Goal: Task Accomplishment & Management: Complete application form

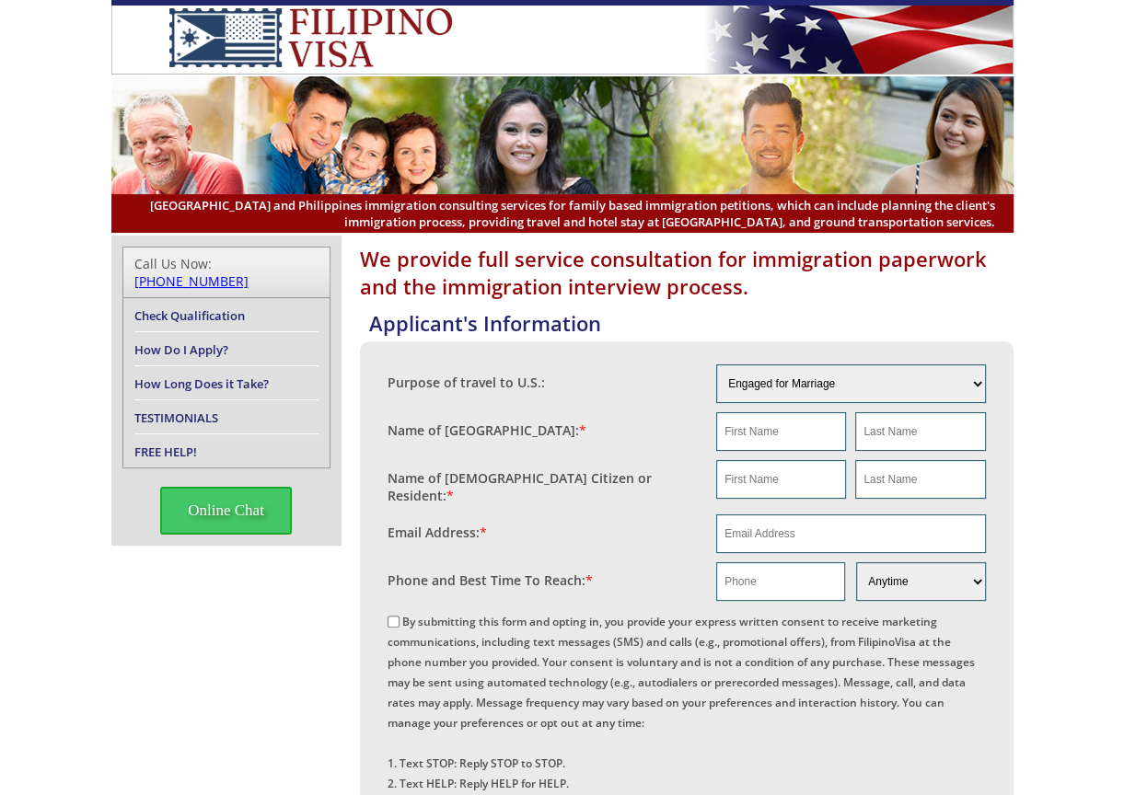
click at [676, 419] on div "Name of [GEOGRAPHIC_DATA]: *" at bounding box center [551, 426] width 329 height 28
click at [745, 430] on input "text" at bounding box center [781, 431] width 130 height 39
paste input "[PERSON_NAME]"
type input "[PERSON_NAME]"
drag, startPoint x: 918, startPoint y: 435, endPoint x: 888, endPoint y: 449, distance: 32.5
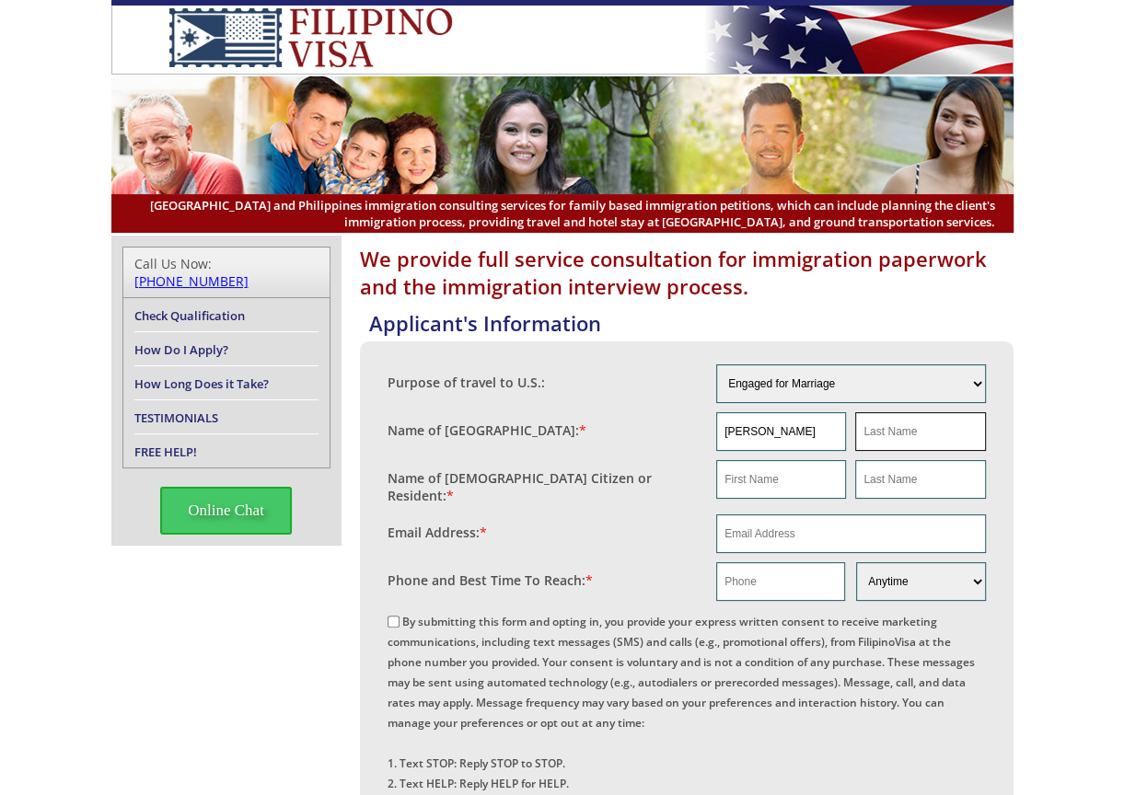
click at [918, 435] on input "text" at bounding box center [920, 431] width 130 height 39
paste input "[PERSON_NAME]"
type input "[PERSON_NAME]"
click at [760, 480] on input "text" at bounding box center [781, 479] width 130 height 39
paste input "[PERSON_NAME]"
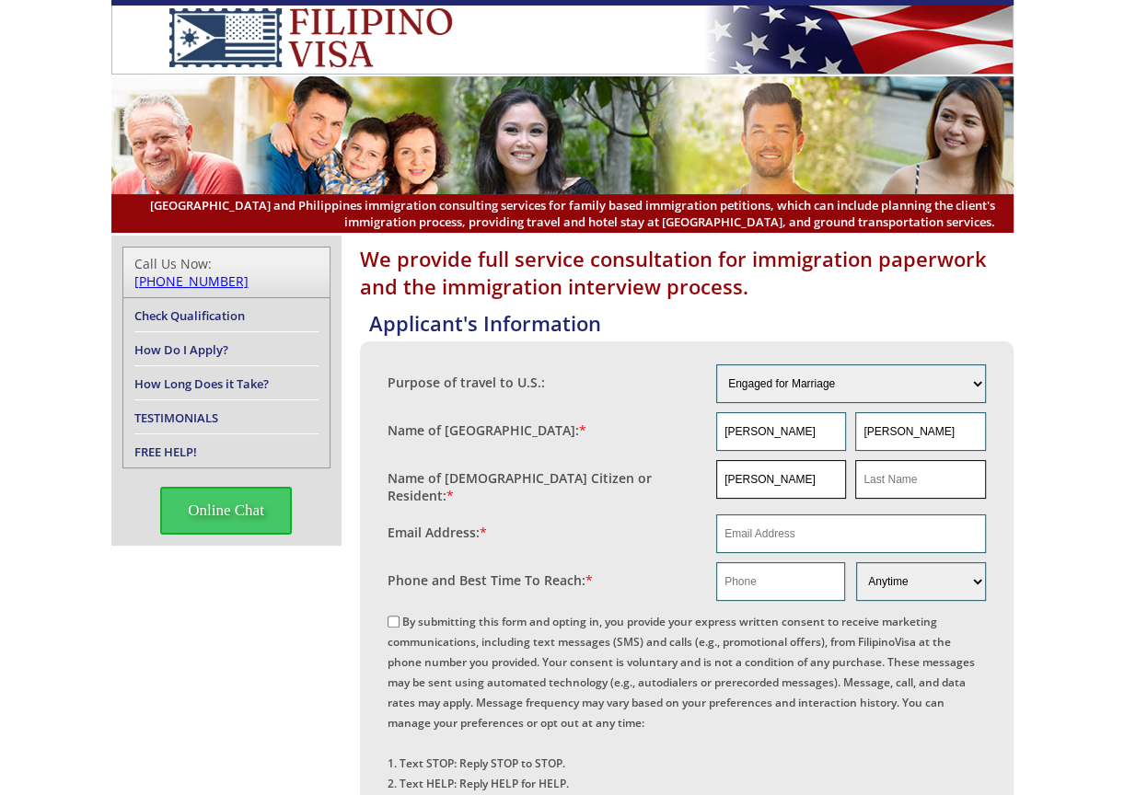
type input "[PERSON_NAME]"
click at [919, 480] on input "text" at bounding box center [920, 479] width 130 height 39
paste input "[PERSON_NAME]"
type input "[PERSON_NAME]"
click at [690, 491] on fieldset "Name of [DEMOGRAPHIC_DATA] Citizen or Resident: * [PERSON_NAME] [PERSON_NAME]" at bounding box center [686, 483] width 598 height 54
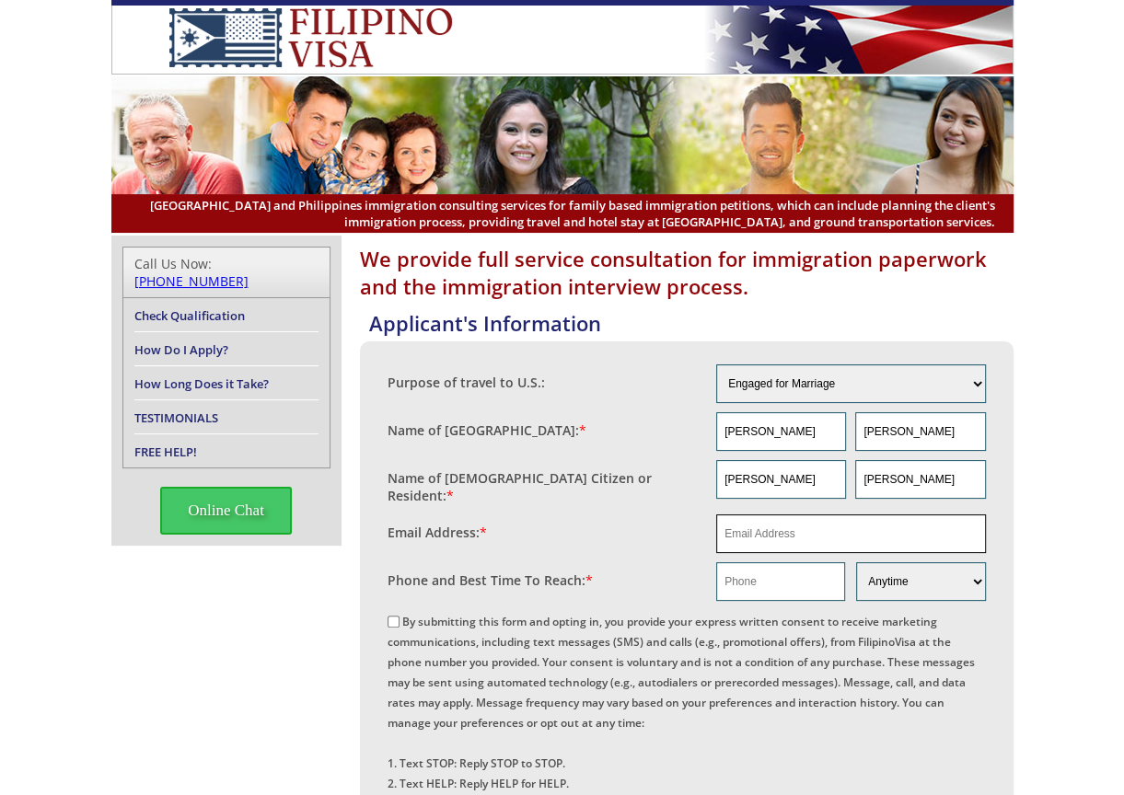
click at [748, 514] on input "email" at bounding box center [851, 533] width 270 height 39
paste input "[EMAIL_ADDRESS][DOMAIN_NAME]"
type input "[EMAIL_ADDRESS][DOMAIN_NAME]"
drag, startPoint x: 754, startPoint y: 432, endPoint x: 833, endPoint y: 433, distance: 79.2
click at [833, 433] on input "[PERSON_NAME]" at bounding box center [781, 431] width 130 height 39
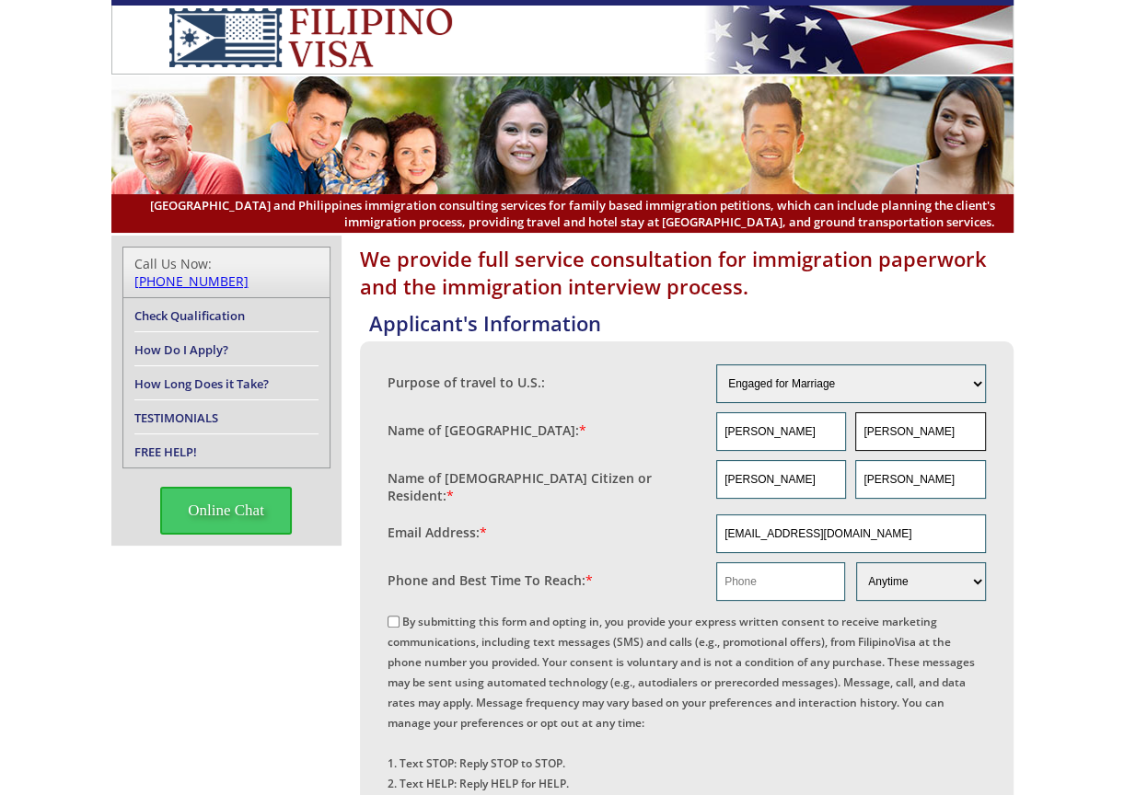
type input "[PERSON_NAME]"
drag, startPoint x: 894, startPoint y: 432, endPoint x: 779, endPoint y: 433, distance: 114.1
click at [779, 433] on div "[PERSON_NAME]" at bounding box center [851, 431] width 270 height 39
type input "[PERSON_NAME]"
drag, startPoint x: 751, startPoint y: 482, endPoint x: 835, endPoint y: 482, distance: 83.7
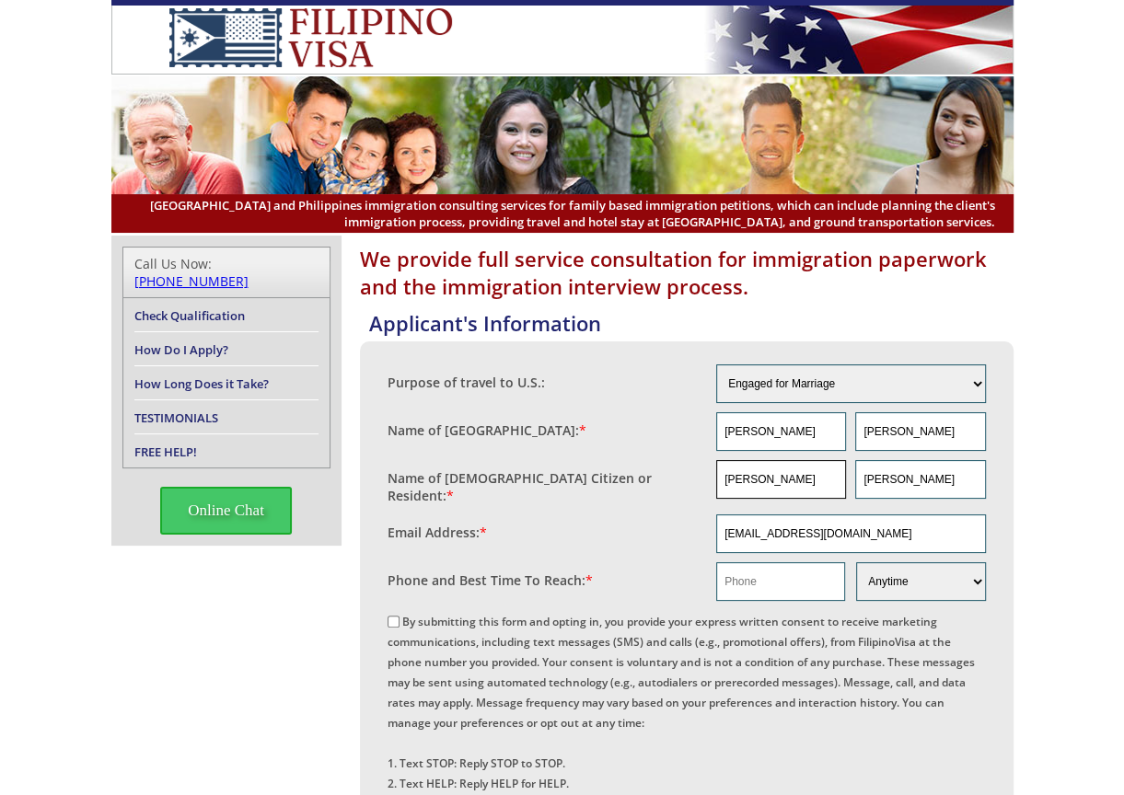
click at [835, 482] on input "[PERSON_NAME]" at bounding box center [781, 479] width 130 height 39
type input "[PERSON_NAME]"
drag, startPoint x: 892, startPoint y: 479, endPoint x: 802, endPoint y: 487, distance: 90.6
click at [803, 487] on div "[PERSON_NAME]" at bounding box center [851, 479] width 270 height 39
type input "[PERSON_NAME]"
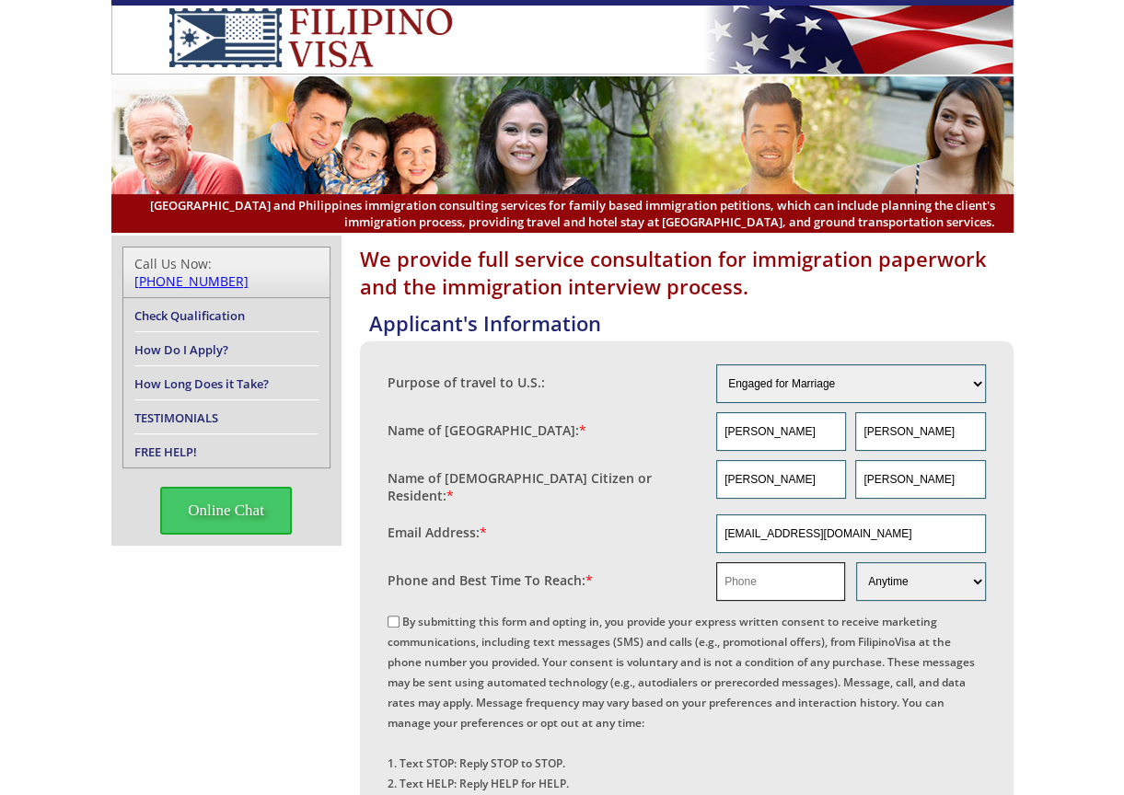
click at [725, 577] on input "text" at bounding box center [780, 581] width 129 height 39
paste input "18458660730"
type input "18458660730"
click at [390, 616] on input "By submitting this form and opting in, you provide your express written consent…" at bounding box center [393, 622] width 12 height 12
checkbox input "true"
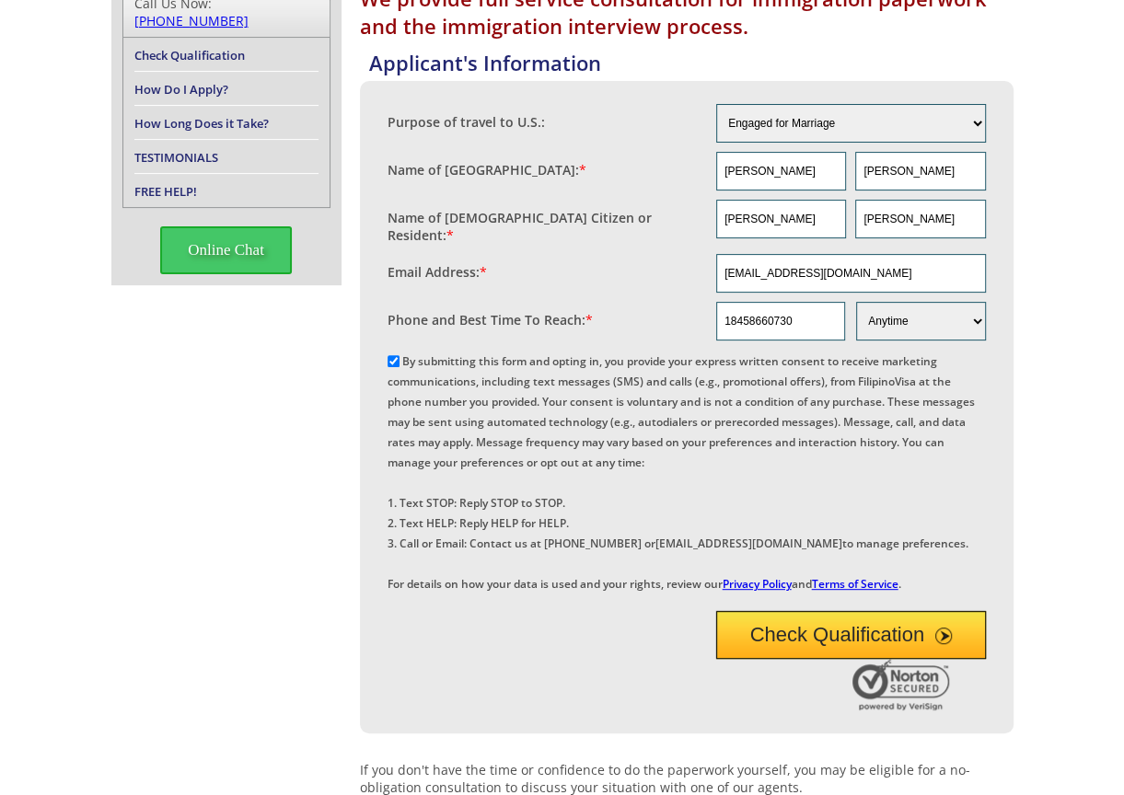
scroll to position [276, 0]
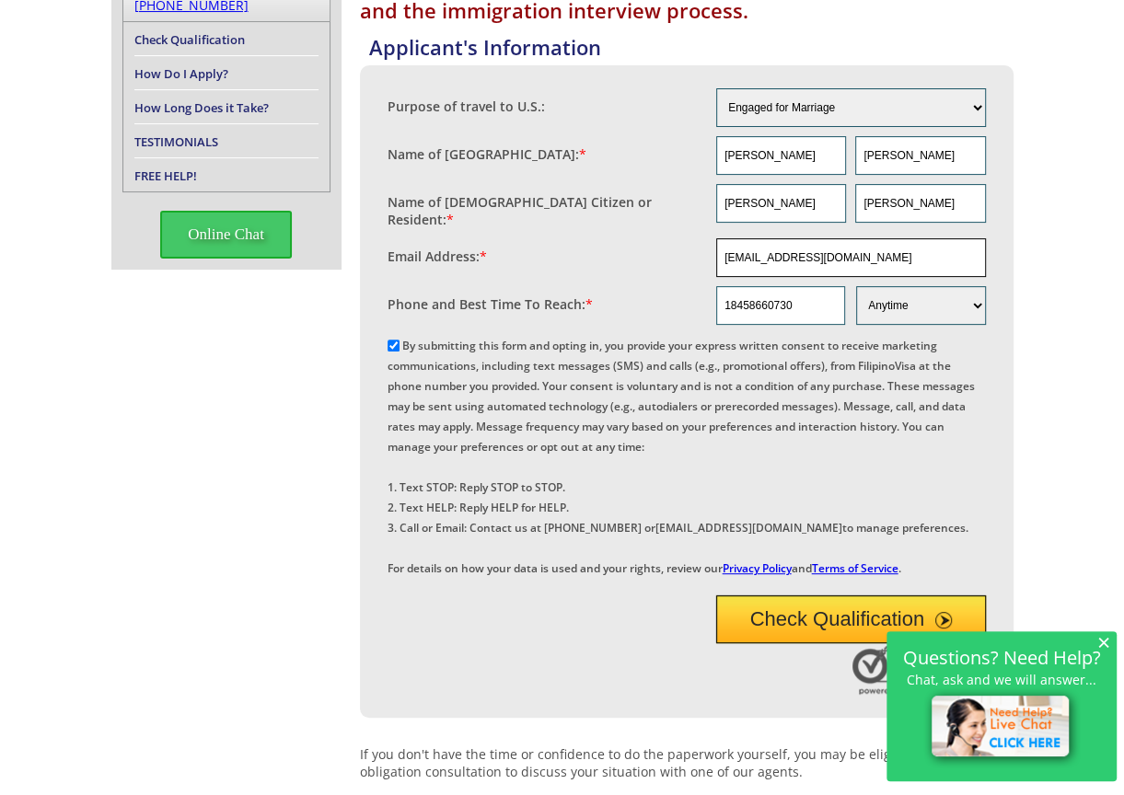
drag, startPoint x: 888, startPoint y: 262, endPoint x: 495, endPoint y: 220, distance: 395.2
click at [495, 220] on div "Purpose of travel to U.S.: Engaged for Marriage Already Married to [DEMOGRAPHIC…" at bounding box center [686, 333] width 598 height 498
click at [789, 643] on button "Check Qualification" at bounding box center [851, 619] width 270 height 48
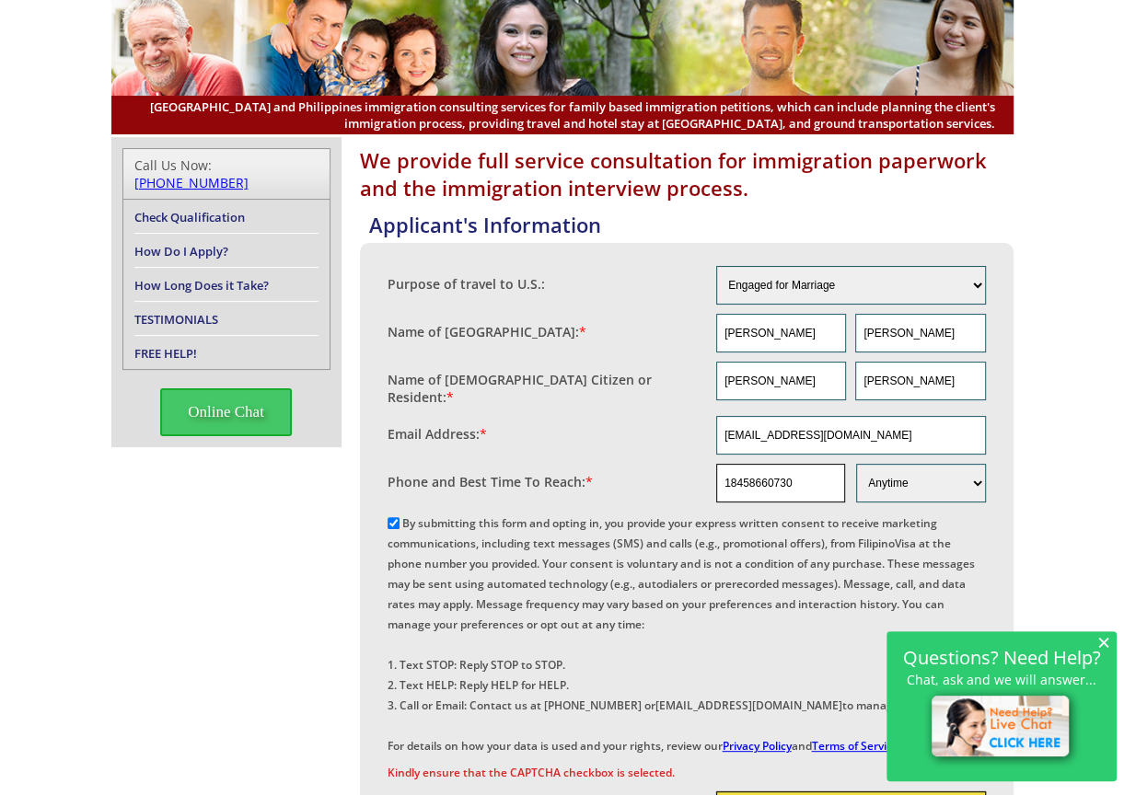
scroll to position [92, 0]
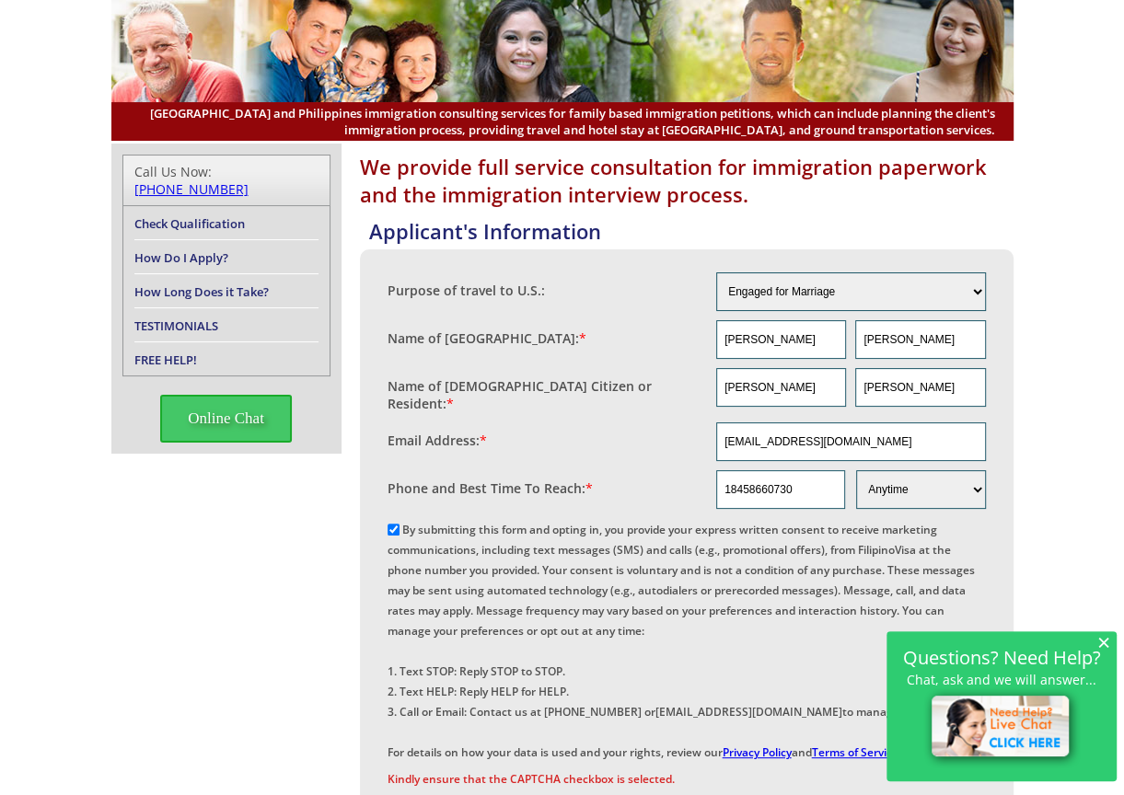
click at [1100, 645] on span "×" at bounding box center [1103, 642] width 13 height 16
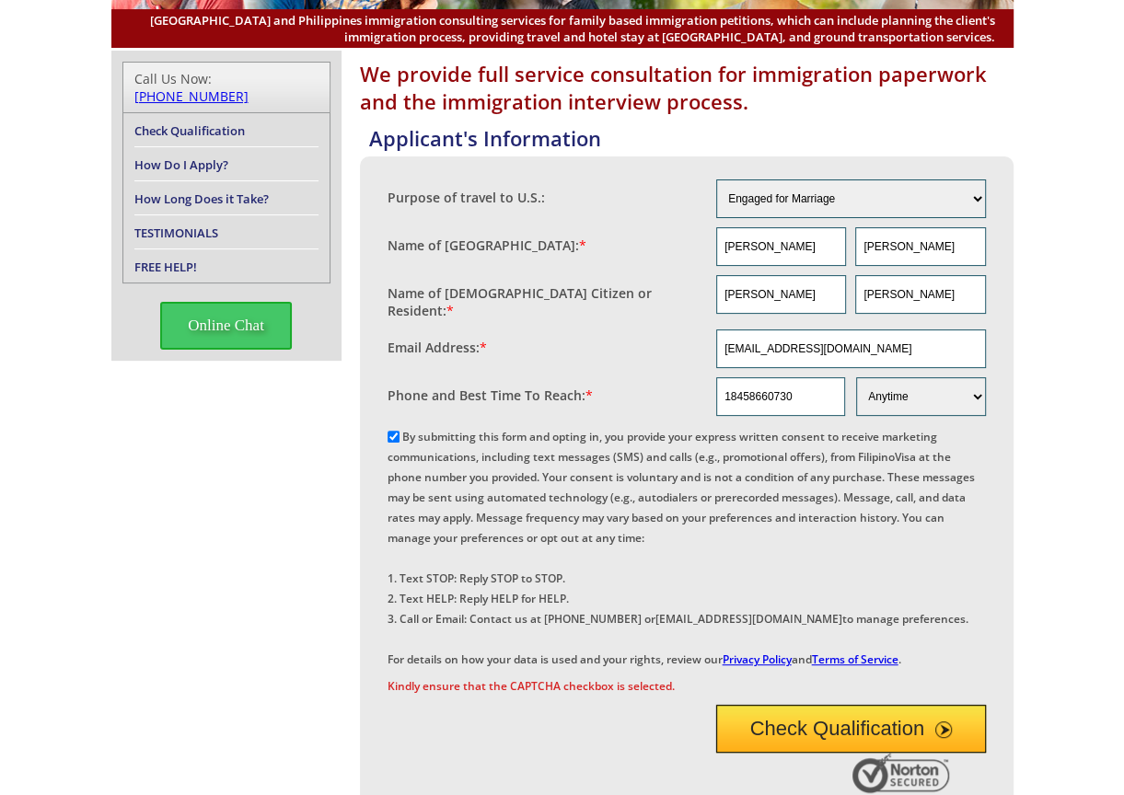
scroll to position [368, 0]
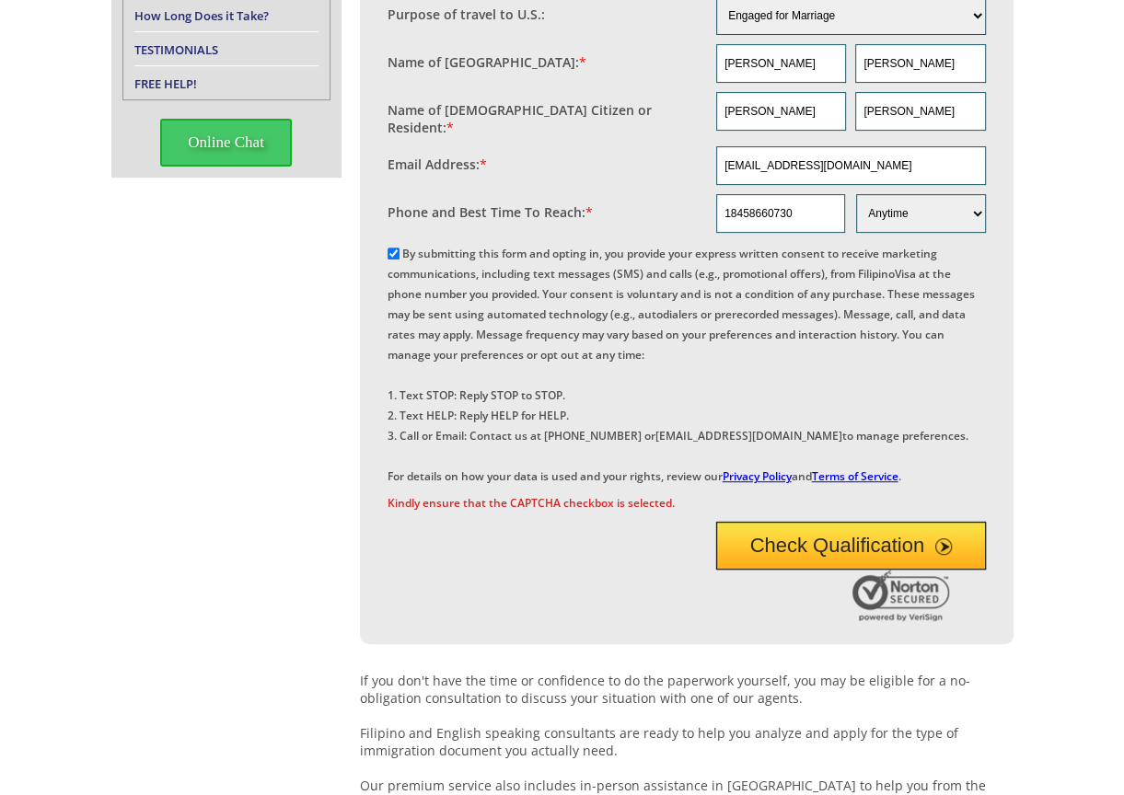
click at [588, 626] on div at bounding box center [670, 598] width 566 height 56
drag, startPoint x: 813, startPoint y: 601, endPoint x: 814, endPoint y: 581, distance: 20.3
click at [813, 570] on button "Check Qualification" at bounding box center [851, 546] width 270 height 48
click at [546, 626] on div at bounding box center [670, 598] width 566 height 56
click at [791, 494] on div at bounding box center [686, 494] width 598 height 0
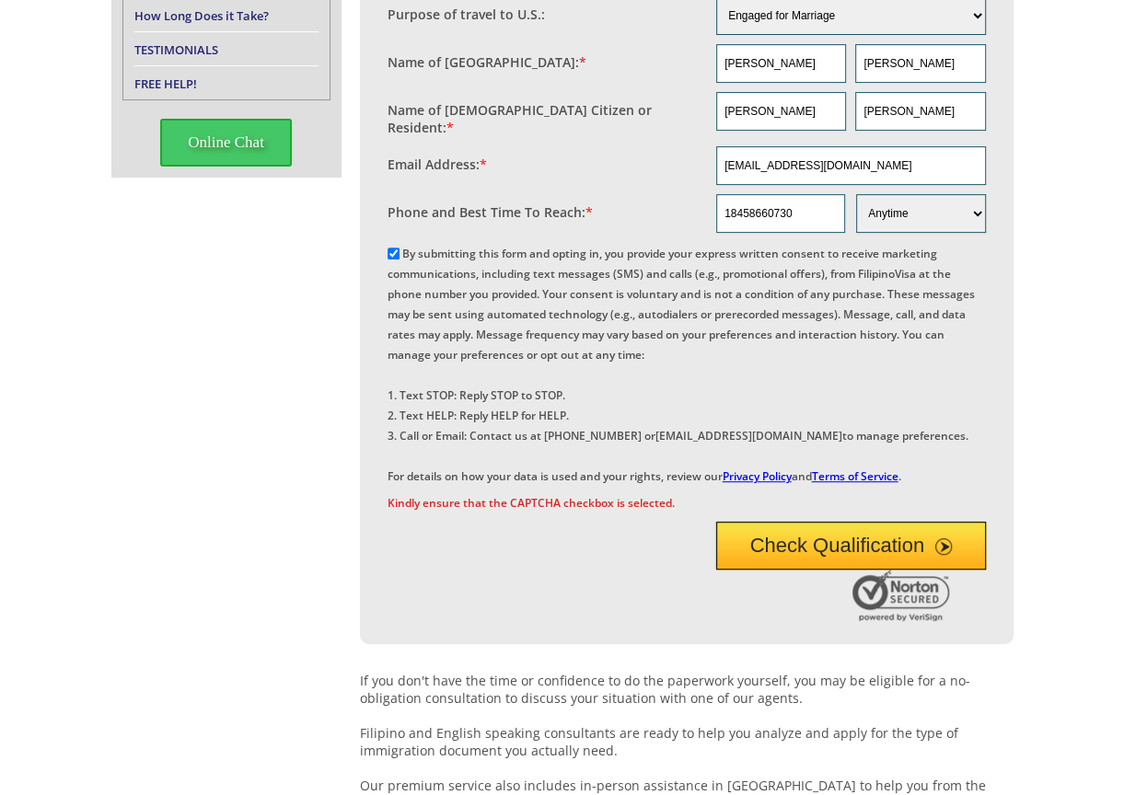
drag, startPoint x: 489, startPoint y: 616, endPoint x: 560, endPoint y: 600, distance: 72.6
click at [491, 615] on div "Check Qualification" at bounding box center [686, 569] width 598 height 113
click at [899, 570] on button "Check Qualification" at bounding box center [851, 546] width 270 height 48
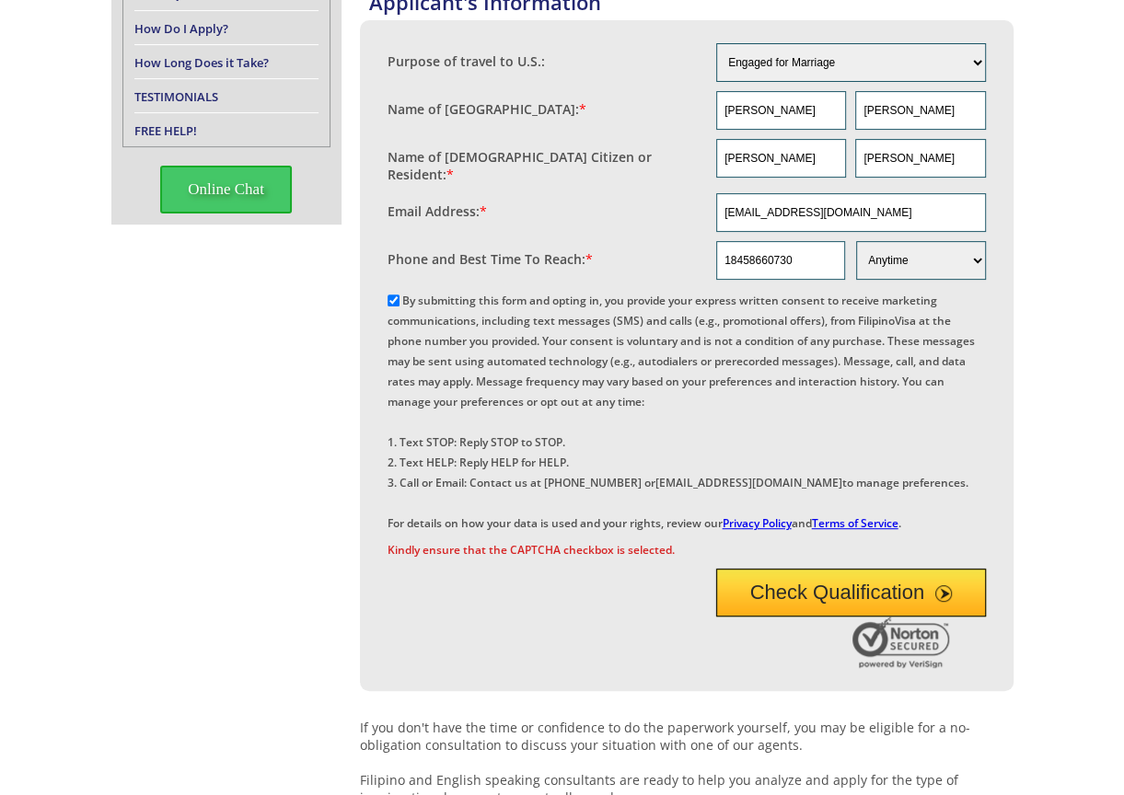
scroll to position [276, 0]
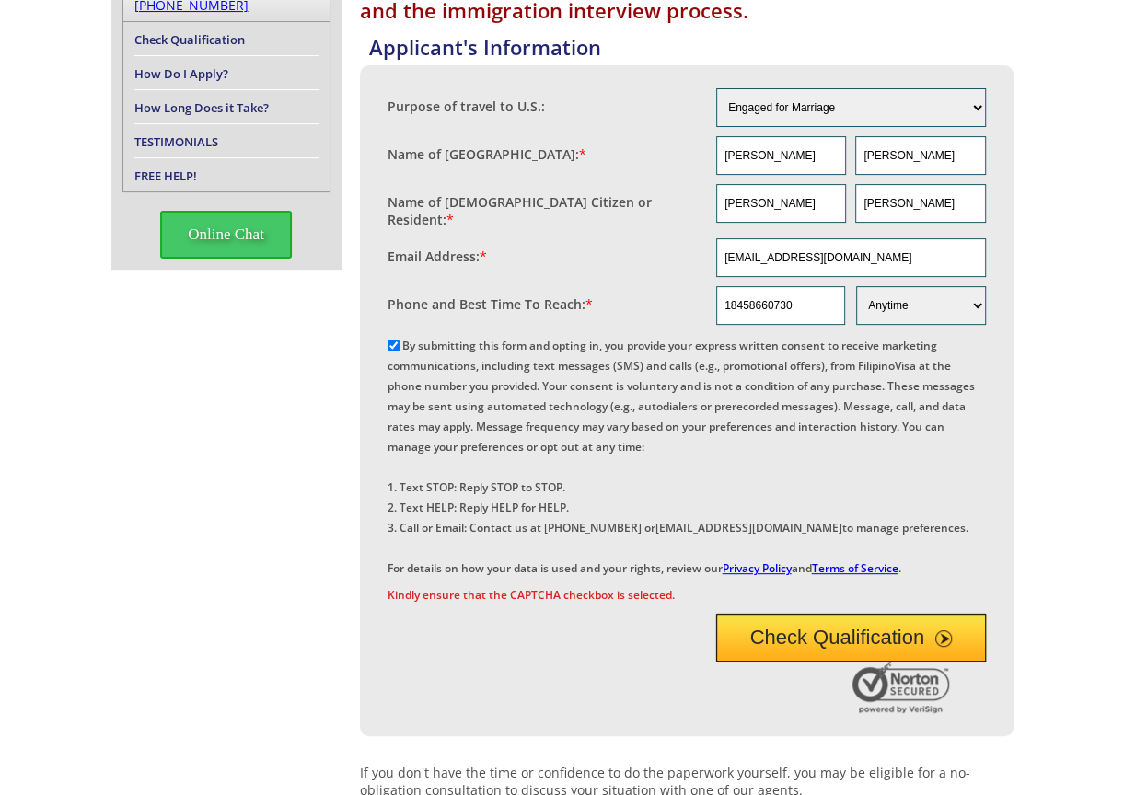
click at [393, 340] on input "By submitting this form and opting in, you provide your express written consent…" at bounding box center [393, 346] width 12 height 12
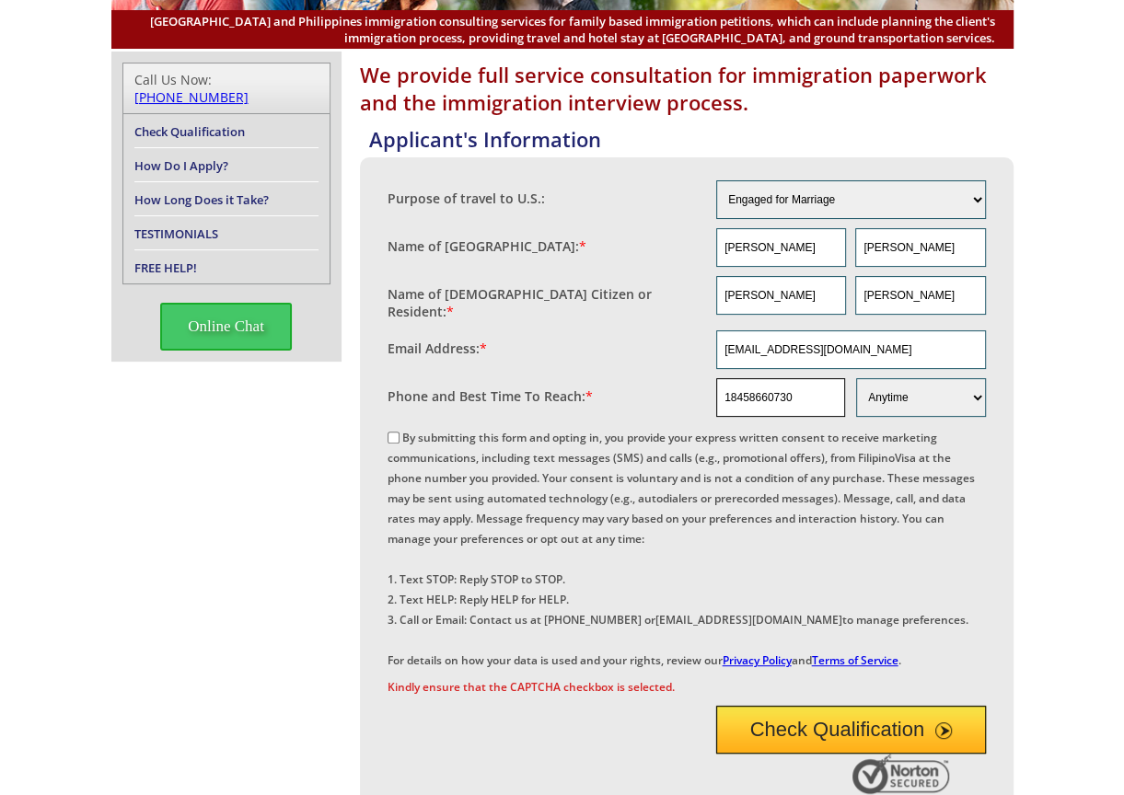
click at [724, 384] on input "18458660730" at bounding box center [780, 397] width 129 height 39
click at [394, 432] on input "By submitting this form and opting in, you provide your express written consent…" at bounding box center [393, 438] width 12 height 12
checkbox input "true"
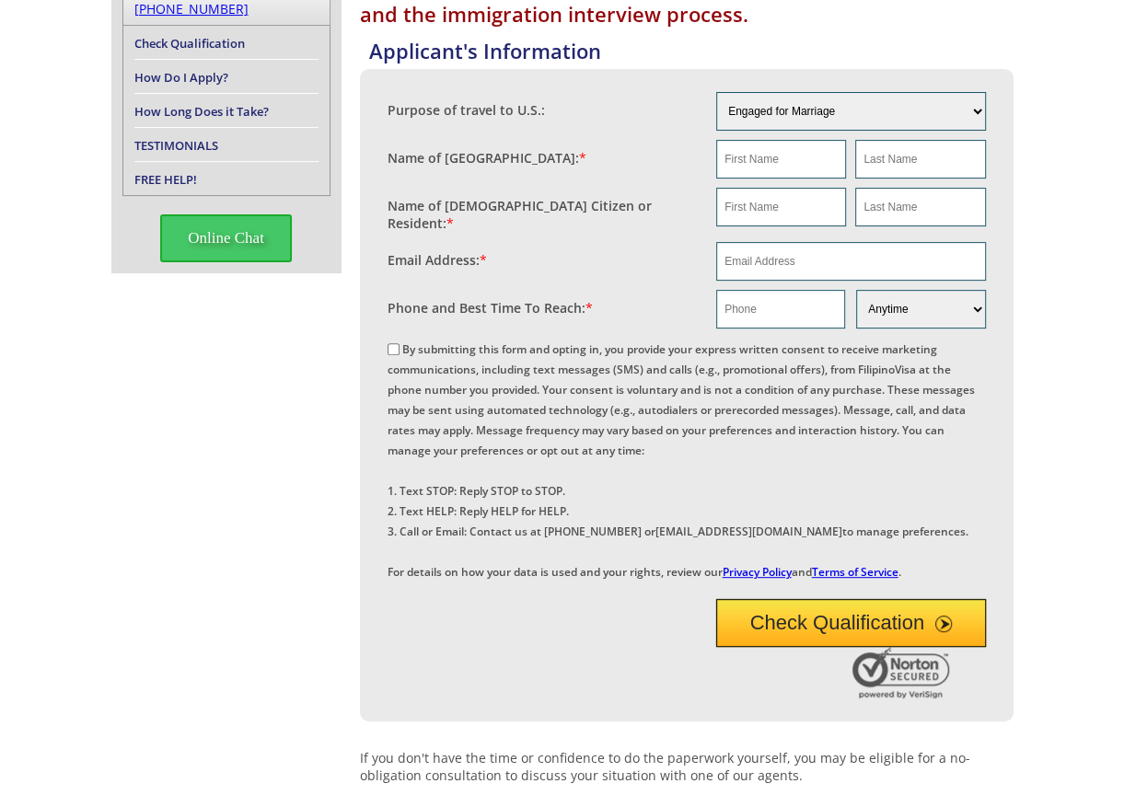
scroll to position [368, 0]
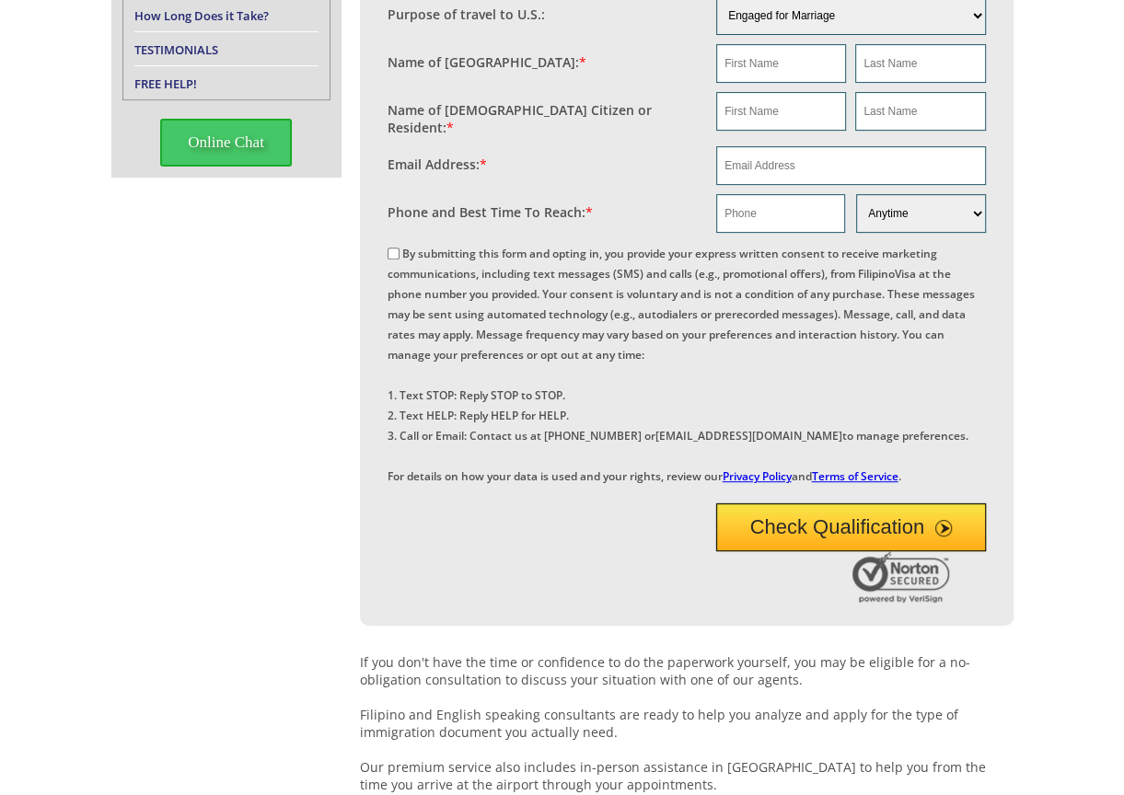
drag, startPoint x: 248, startPoint y: 381, endPoint x: 263, endPoint y: 374, distance: 17.3
click at [248, 381] on div "We provide full service consultation for immigration paperwork and the immigrat…" at bounding box center [562, 428] width 902 height 1122
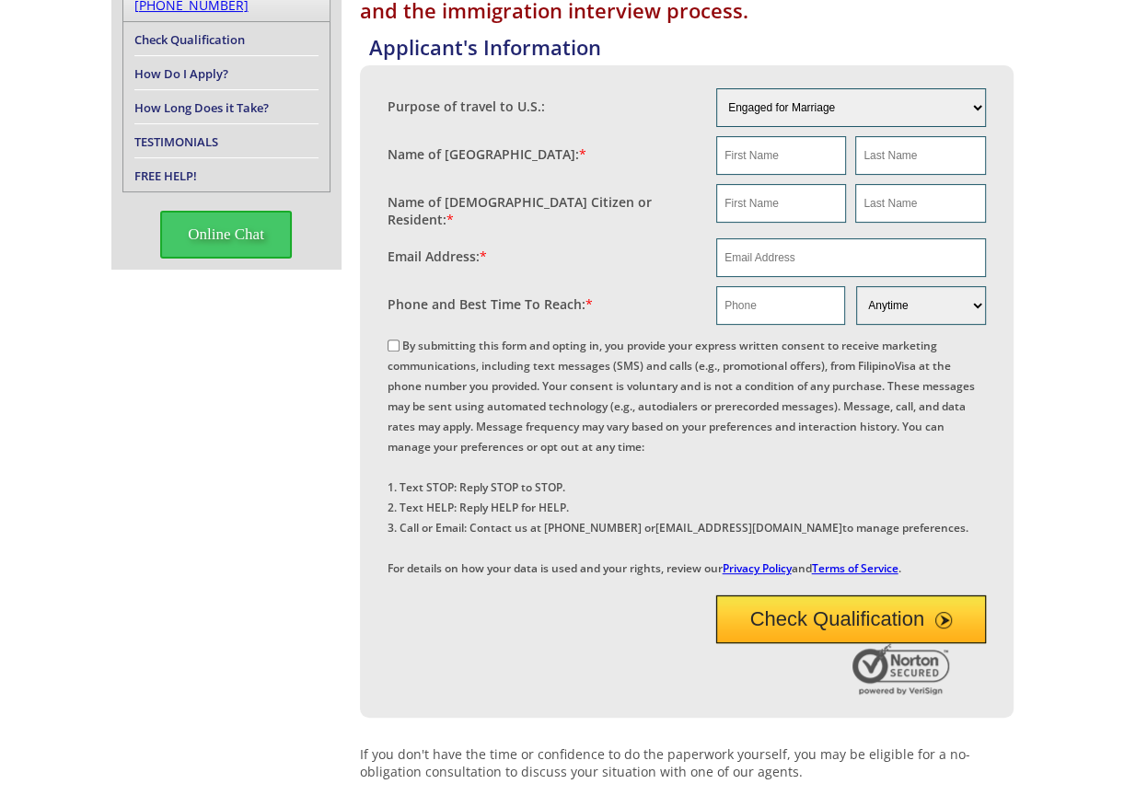
drag, startPoint x: 668, startPoint y: 201, endPoint x: 774, endPoint y: 202, distance: 105.9
click at [675, 199] on div "Name of US Citizen or Resident: *" at bounding box center [551, 206] width 329 height 45
click at [779, 160] on input "text" at bounding box center [781, 155] width 130 height 39
paste input "[PERSON_NAME]"
type input "[PERSON_NAME]"
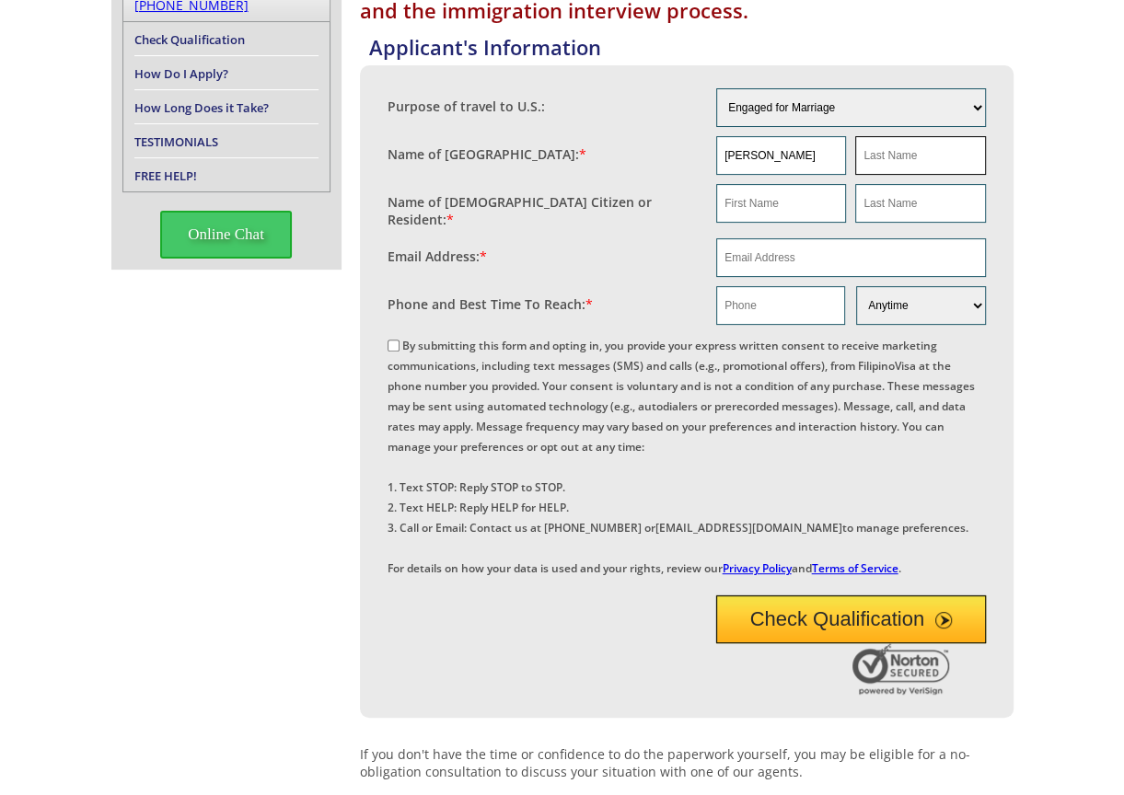
click at [915, 151] on input "text" at bounding box center [920, 155] width 130 height 39
paste input "[PERSON_NAME]"
type input "[PERSON_NAME]"
click at [767, 202] on input "text" at bounding box center [781, 203] width 130 height 39
paste input "[PERSON_NAME]"
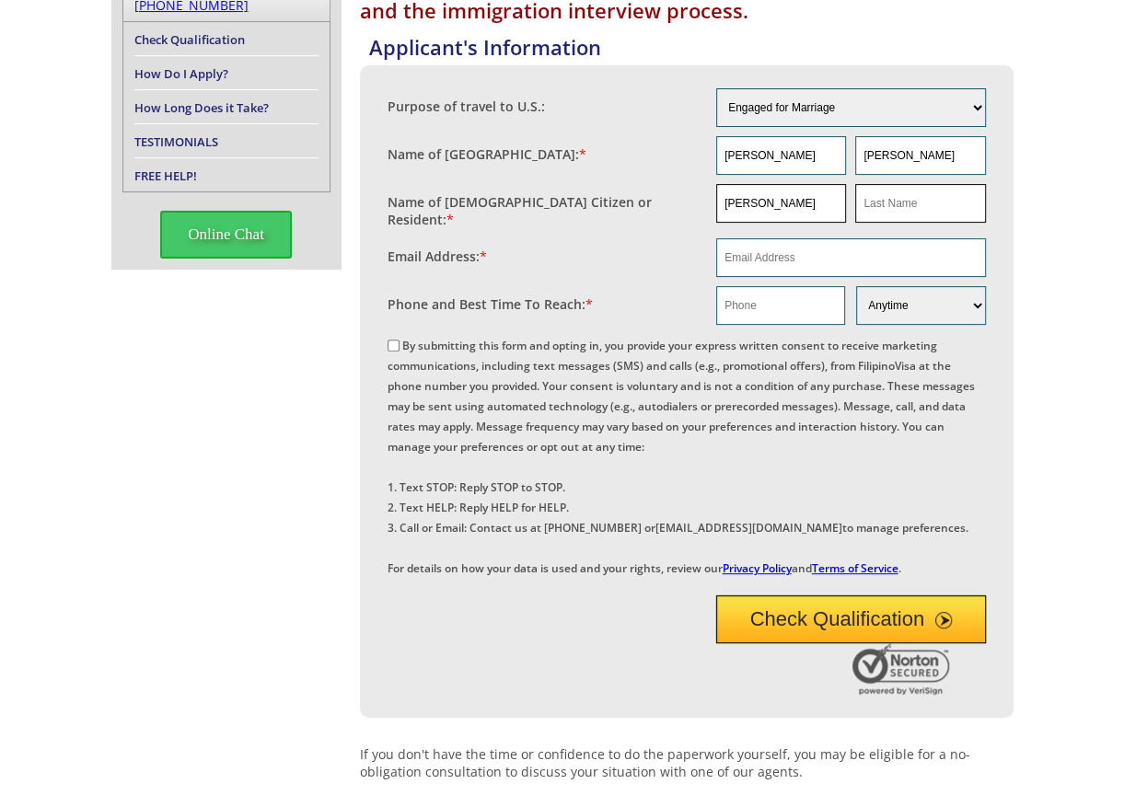
type input "[PERSON_NAME]"
click at [904, 195] on input "text" at bounding box center [920, 203] width 130 height 39
paste input "[PERSON_NAME]"
drag, startPoint x: 892, startPoint y: 201, endPoint x: 745, endPoint y: 202, distance: 147.3
click at [745, 202] on div "John Clancy John Clancy" at bounding box center [851, 203] width 270 height 39
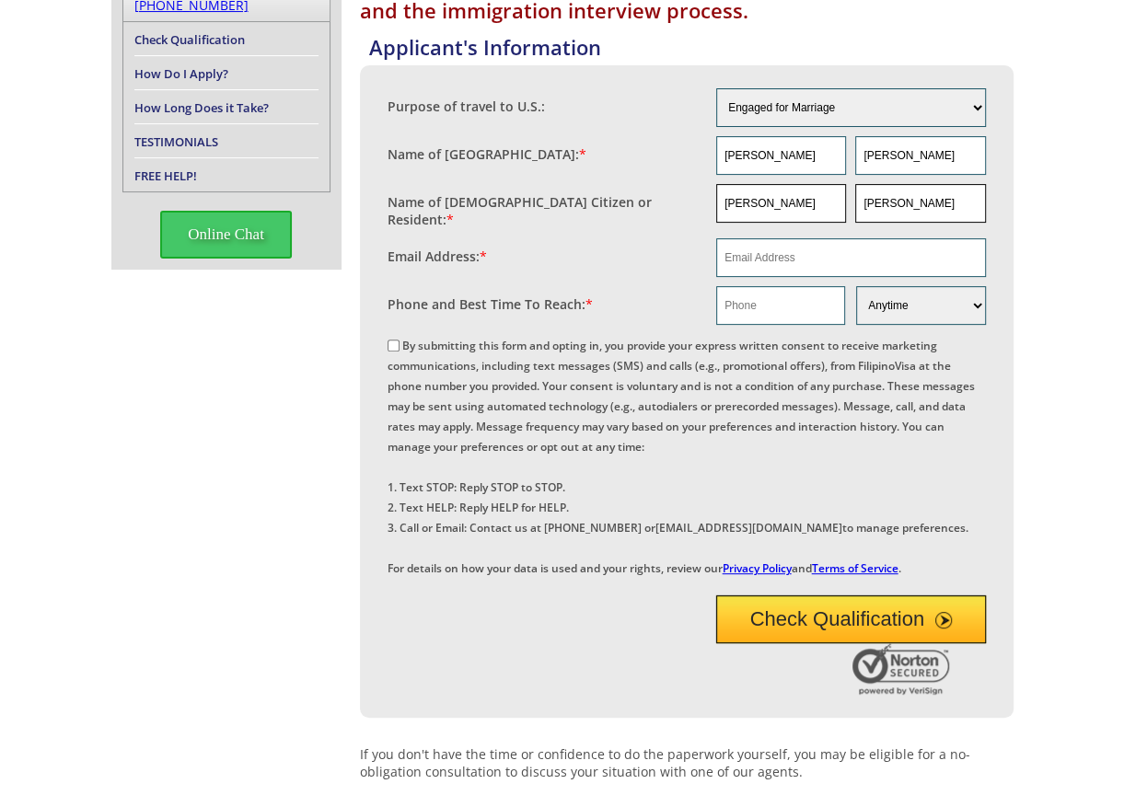
type input "[PERSON_NAME]"
drag, startPoint x: 751, startPoint y: 208, endPoint x: 903, endPoint y: 232, distance: 153.7
click at [903, 232] on div "Purpose of travel to U.S.: Engaged for Marriage Already Married to [DEMOGRAPHIC…" at bounding box center [686, 333] width 598 height 498
type input "[PERSON_NAME]"
drag, startPoint x: 754, startPoint y: 151, endPoint x: 927, endPoint y: 179, distance: 175.4
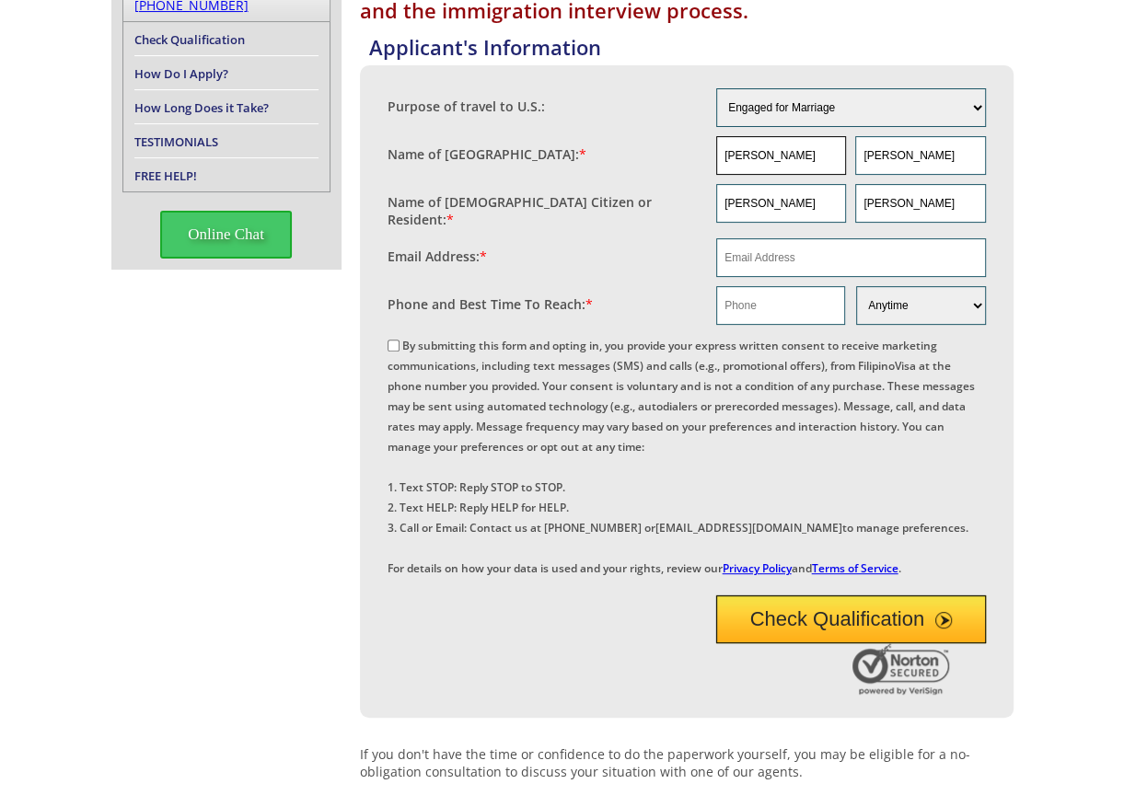
click at [927, 179] on div "Purpose of travel to U.S.: Engaged for Marriage Already Married to [DEMOGRAPHIC…" at bounding box center [686, 333] width 598 height 498
type input "[PERSON_NAME]"
click at [899, 156] on input "[PERSON_NAME]" at bounding box center [920, 155] width 130 height 39
drag, startPoint x: 891, startPoint y: 152, endPoint x: 725, endPoint y: 153, distance: 165.7
click at [726, 153] on div "[PERSON_NAME]" at bounding box center [851, 155] width 270 height 39
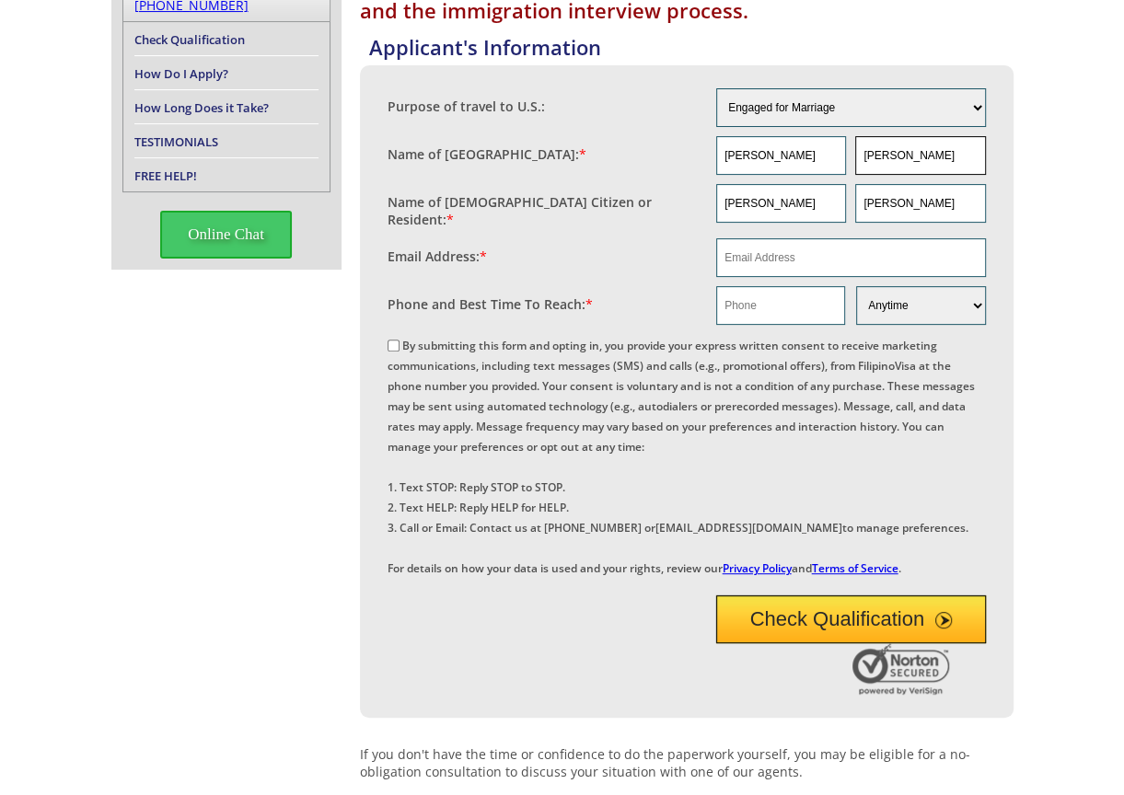
type input "[PERSON_NAME]"
click at [618, 255] on div "Email Address: *" at bounding box center [551, 252] width 329 height 28
click at [751, 247] on input "email" at bounding box center [851, 257] width 270 height 39
paste input "[EMAIL_ADDRESS][DOMAIN_NAME]"
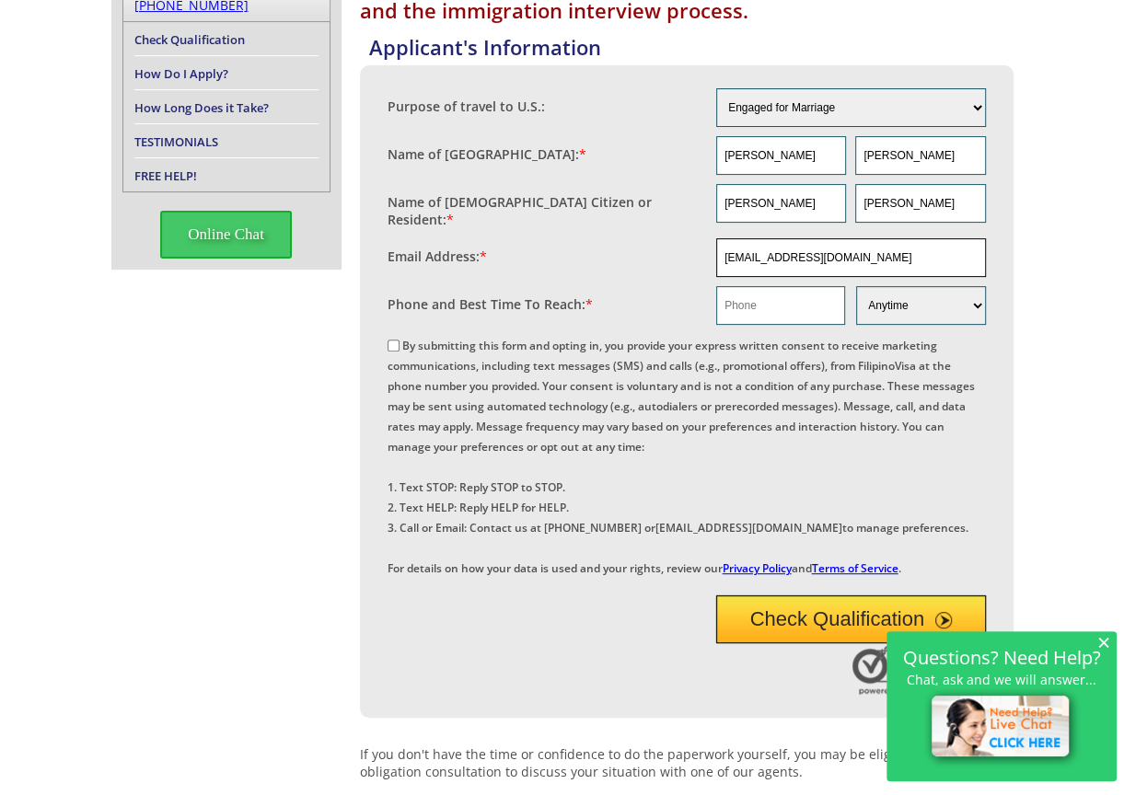
type input "[EMAIL_ADDRESS][DOMAIN_NAME]"
drag, startPoint x: 390, startPoint y: 341, endPoint x: 601, endPoint y: 348, distance: 210.9
click at [393, 341] on input "By submitting this form and opting in, you provide your express written consent…" at bounding box center [393, 346] width 12 height 12
checkbox input "true"
click at [736, 308] on input "text" at bounding box center [780, 305] width 129 height 39
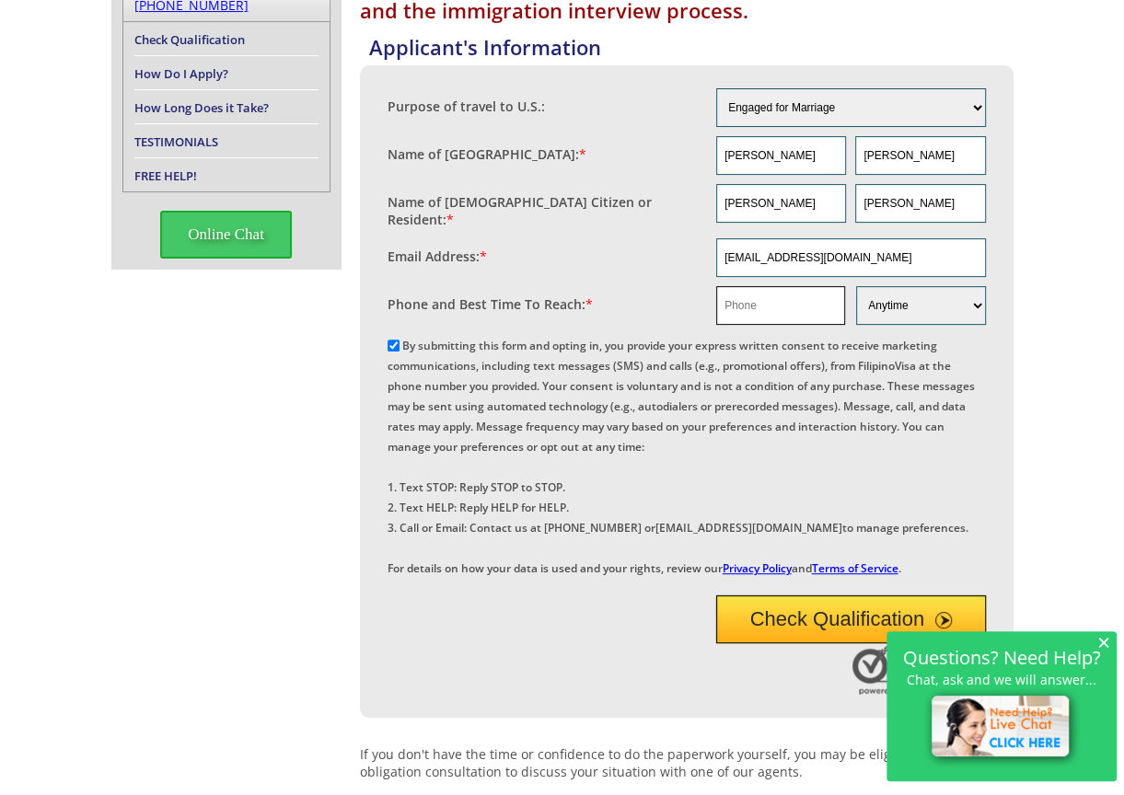
paste input "18458660730"
type input "18458660730"
click at [482, 656] on div "Check Qualification" at bounding box center [686, 642] width 598 height 113
click at [393, 340] on input "By submitting this form and opting in, you provide your express written consent…" at bounding box center [393, 346] width 12 height 12
click at [390, 340] on input "By submitting this form and opting in, you provide your express written consent…" at bounding box center [393, 346] width 12 height 12
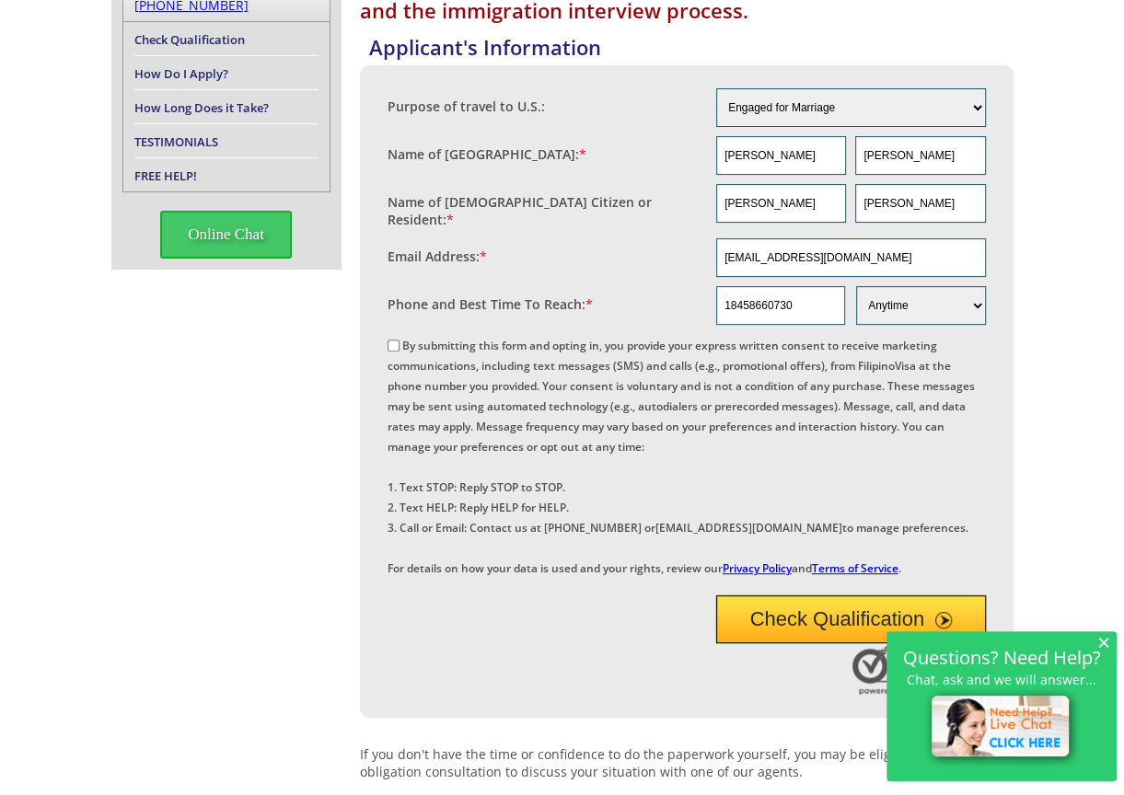
checkbox input "true"
click at [790, 465] on div "By submitting this form and opting in, you provide your express written consent…" at bounding box center [686, 455] width 598 height 243
click at [1107, 643] on span "×" at bounding box center [1103, 642] width 13 height 16
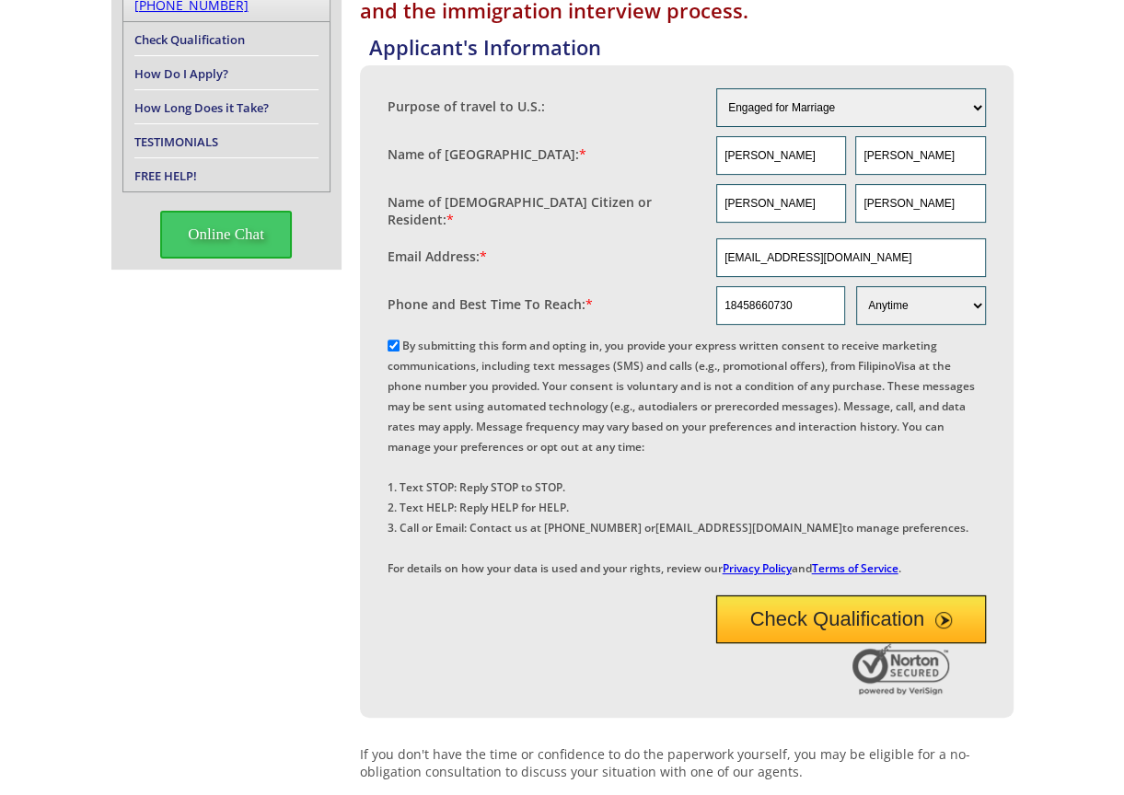
click at [547, 686] on div "Check Qualification" at bounding box center [686, 642] width 598 height 113
click at [834, 470] on div "By submitting this form and opting in, you provide your express written consent…" at bounding box center [686, 455] width 598 height 243
click at [951, 490] on div "By submitting this form and opting in, you provide your express written consent…" at bounding box center [686, 455] width 598 height 243
click at [733, 471] on div "By submitting this form and opting in, you provide your express written consent…" at bounding box center [686, 455] width 598 height 243
drag, startPoint x: 709, startPoint y: 486, endPoint x: 605, endPoint y: 563, distance: 129.6
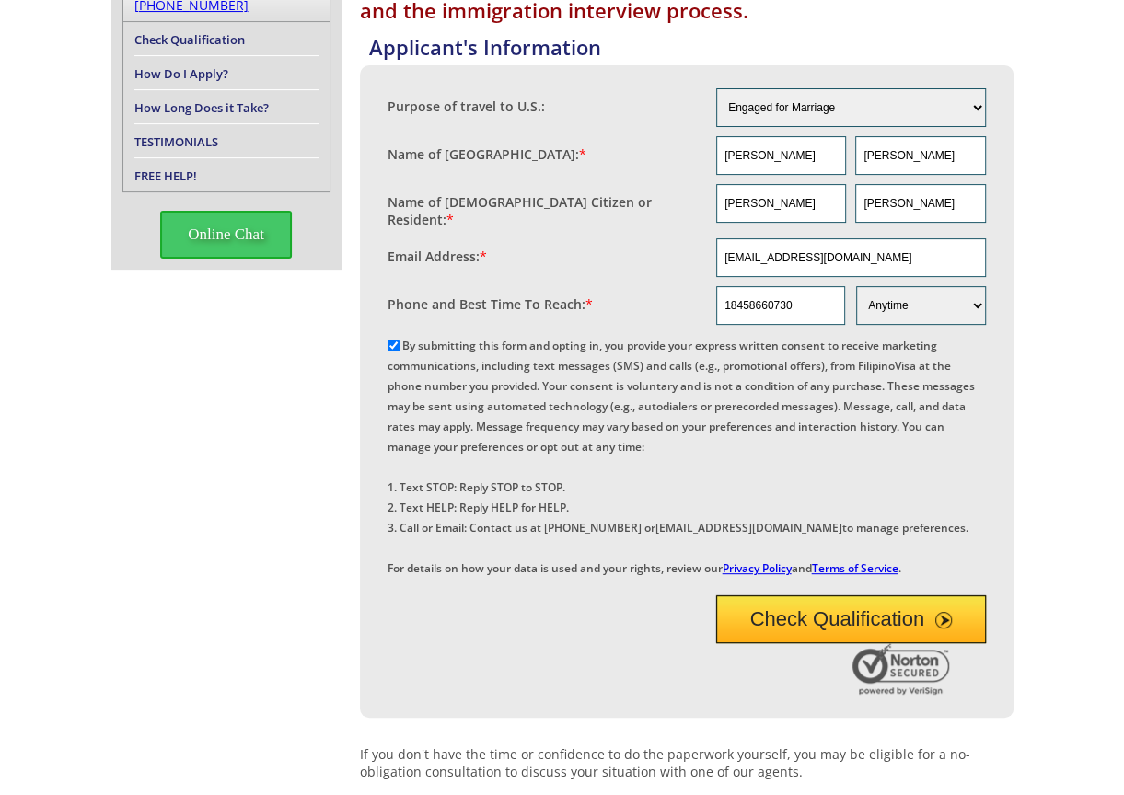
click at [709, 486] on div "By submitting this form and opting in, you provide your express written consent…" at bounding box center [686, 455] width 598 height 243
click at [486, 699] on div at bounding box center [670, 671] width 566 height 56
click at [520, 699] on div at bounding box center [670, 671] width 566 height 56
click at [776, 586] on div at bounding box center [686, 586] width 598 height 0
click at [538, 699] on div at bounding box center [670, 671] width 566 height 56
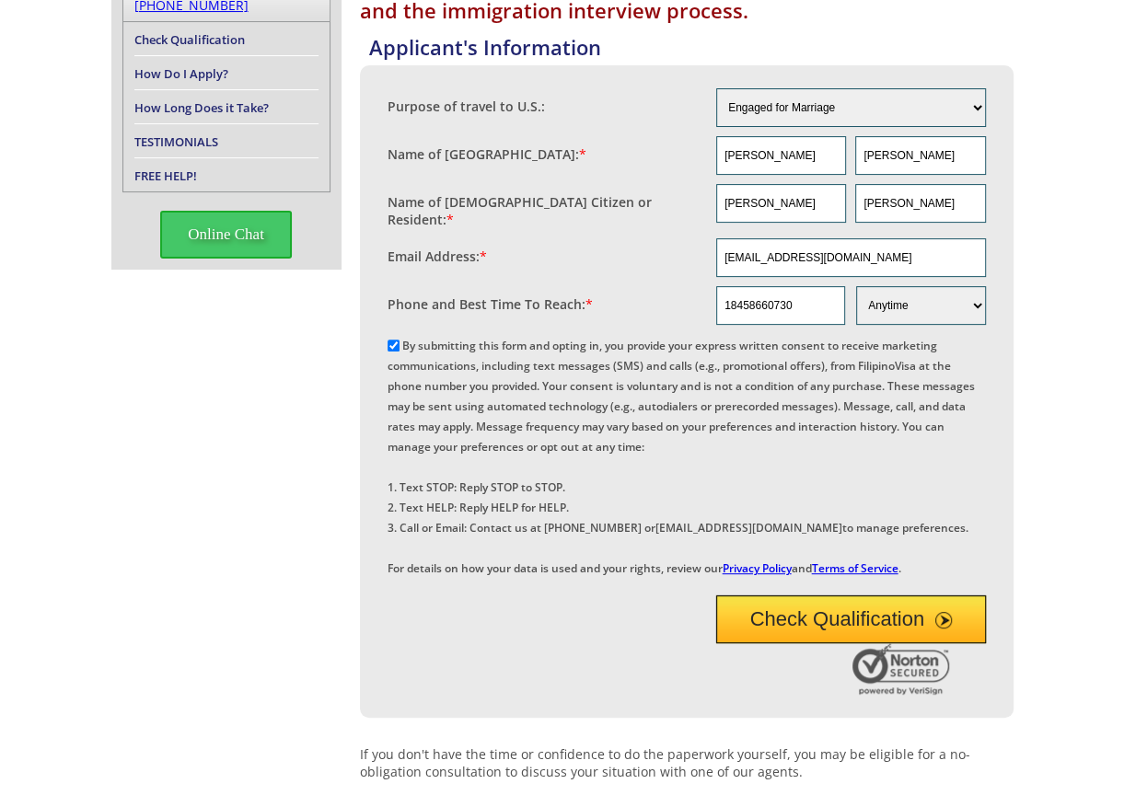
click at [540, 699] on div at bounding box center [670, 671] width 566 height 56
click at [541, 697] on div at bounding box center [670, 671] width 566 height 56
click at [898, 471] on div "By submitting this form and opting in, you provide your express written consent…" at bounding box center [686, 455] width 598 height 243
drag, startPoint x: 529, startPoint y: 731, endPoint x: 545, endPoint y: 787, distance: 58.3
click at [529, 699] on div at bounding box center [670, 671] width 566 height 56
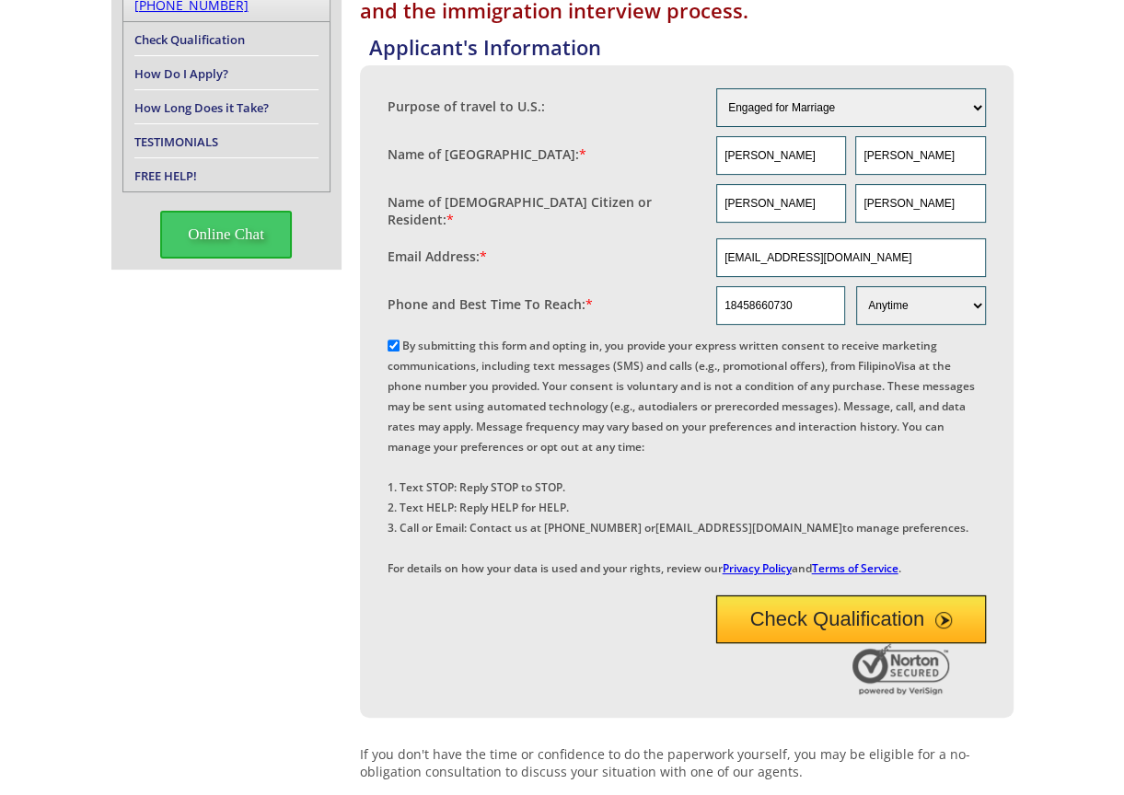
drag, startPoint x: 266, startPoint y: 650, endPoint x: 347, endPoint y: 632, distance: 82.9
click at [269, 648] on div "We provide full service consultation for immigration paperwork and the immigrat…" at bounding box center [562, 521] width 902 height 1122
click at [456, 699] on div at bounding box center [670, 671] width 566 height 56
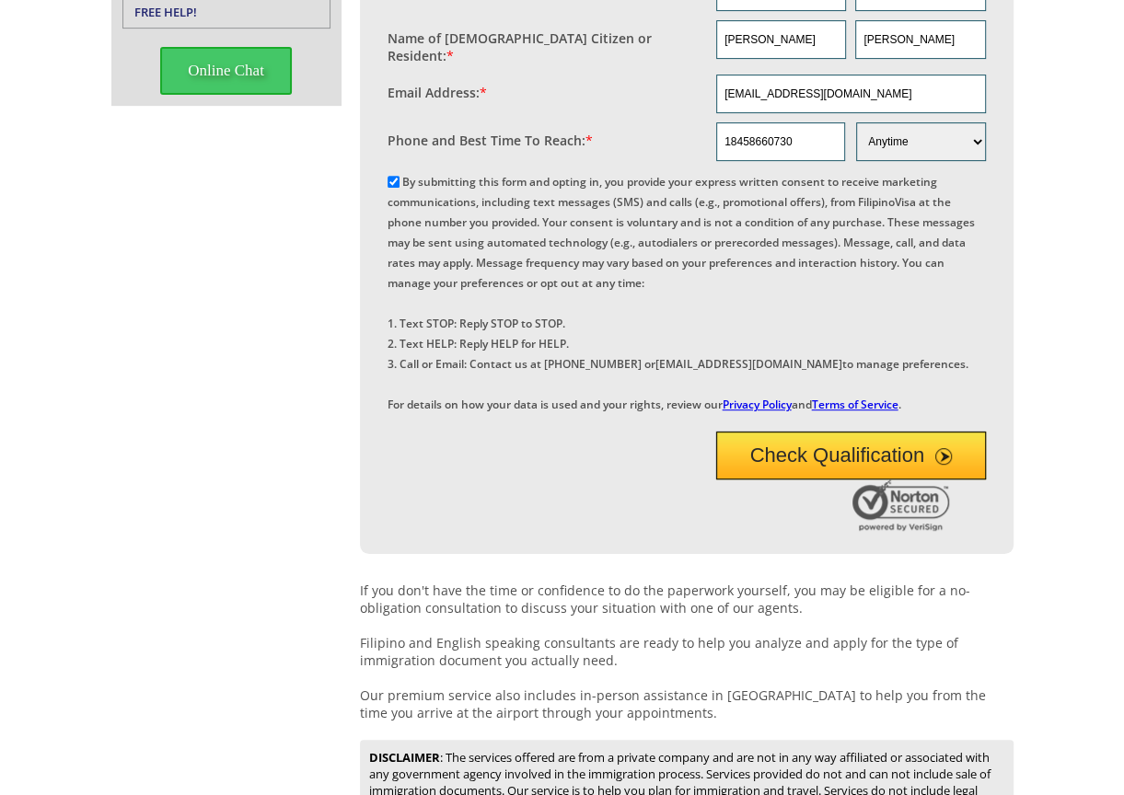
scroll to position [460, 0]
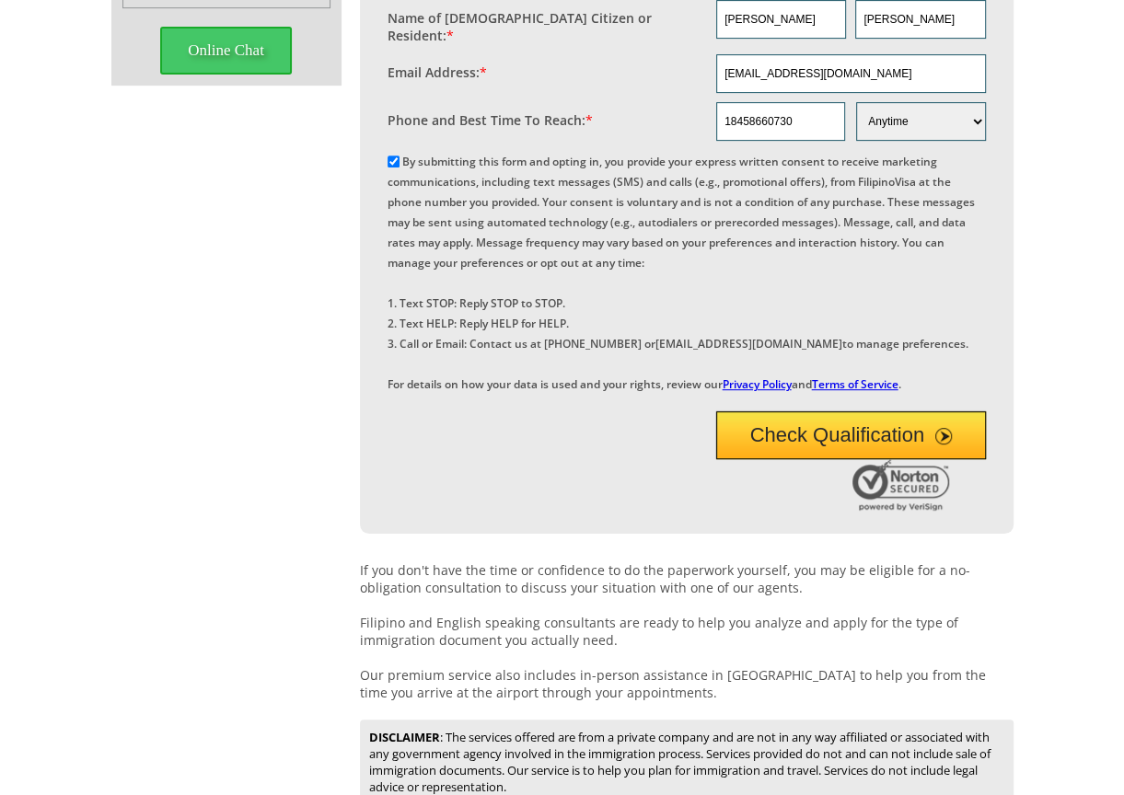
drag, startPoint x: 679, startPoint y: 525, endPoint x: 644, endPoint y: 531, distance: 35.6
click at [678, 515] on div at bounding box center [670, 487] width 566 height 56
click at [641, 515] on div at bounding box center [670, 487] width 566 height 56
click at [879, 459] on button "Check Qualification" at bounding box center [851, 435] width 270 height 48
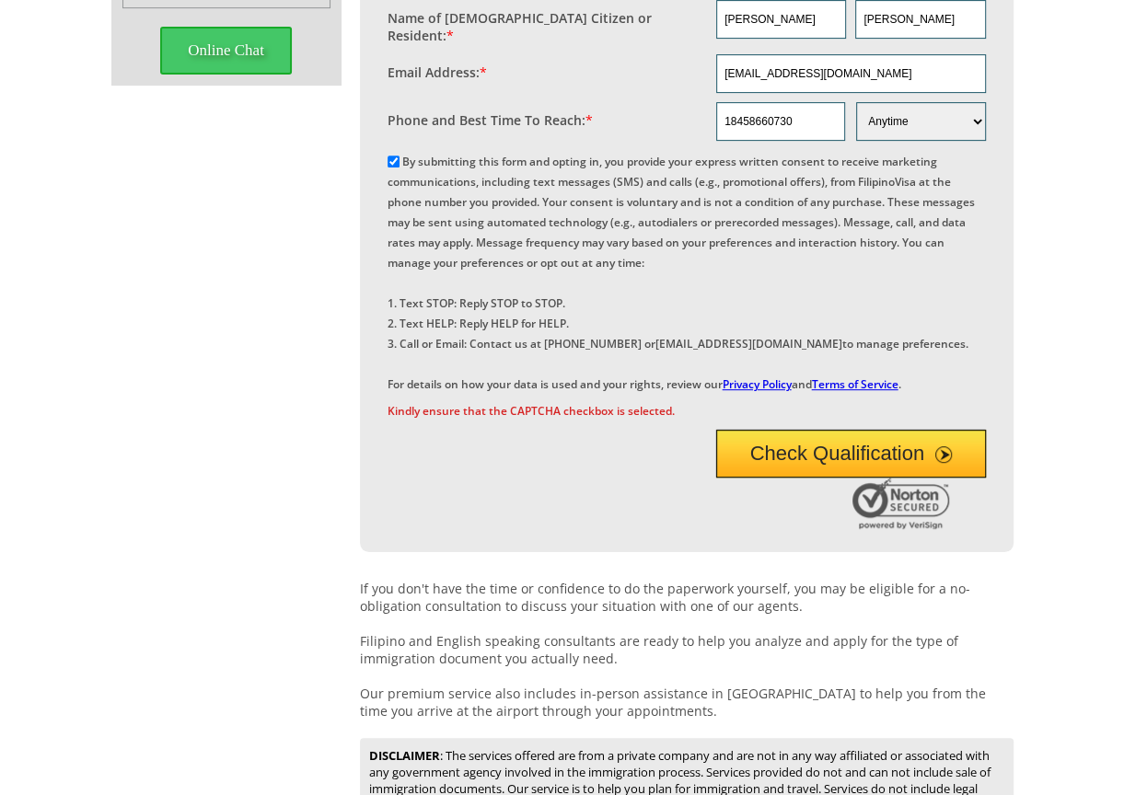
click at [473, 534] on div at bounding box center [670, 506] width 566 height 56
click at [426, 534] on div at bounding box center [670, 506] width 566 height 56
click at [468, 534] on div at bounding box center [670, 506] width 566 height 56
